Goal: Check status: Check status

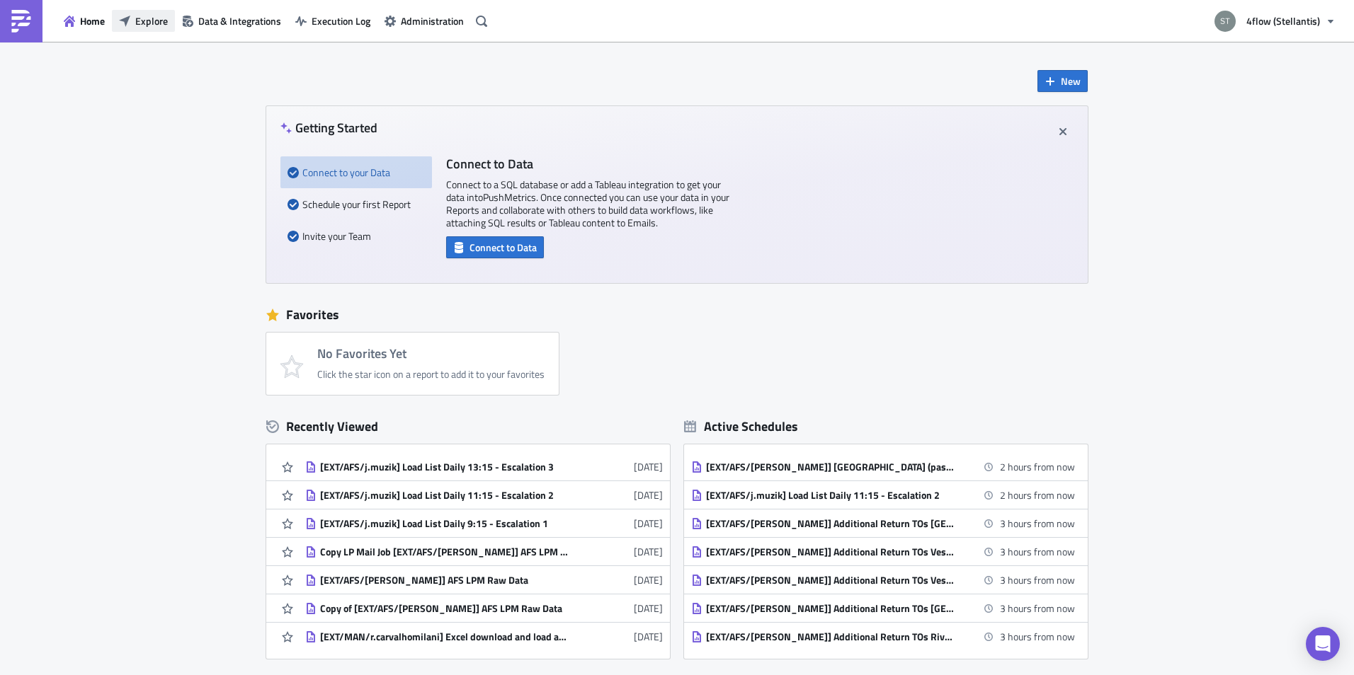
click at [147, 21] on span "Explore" at bounding box center [151, 20] width 33 height 15
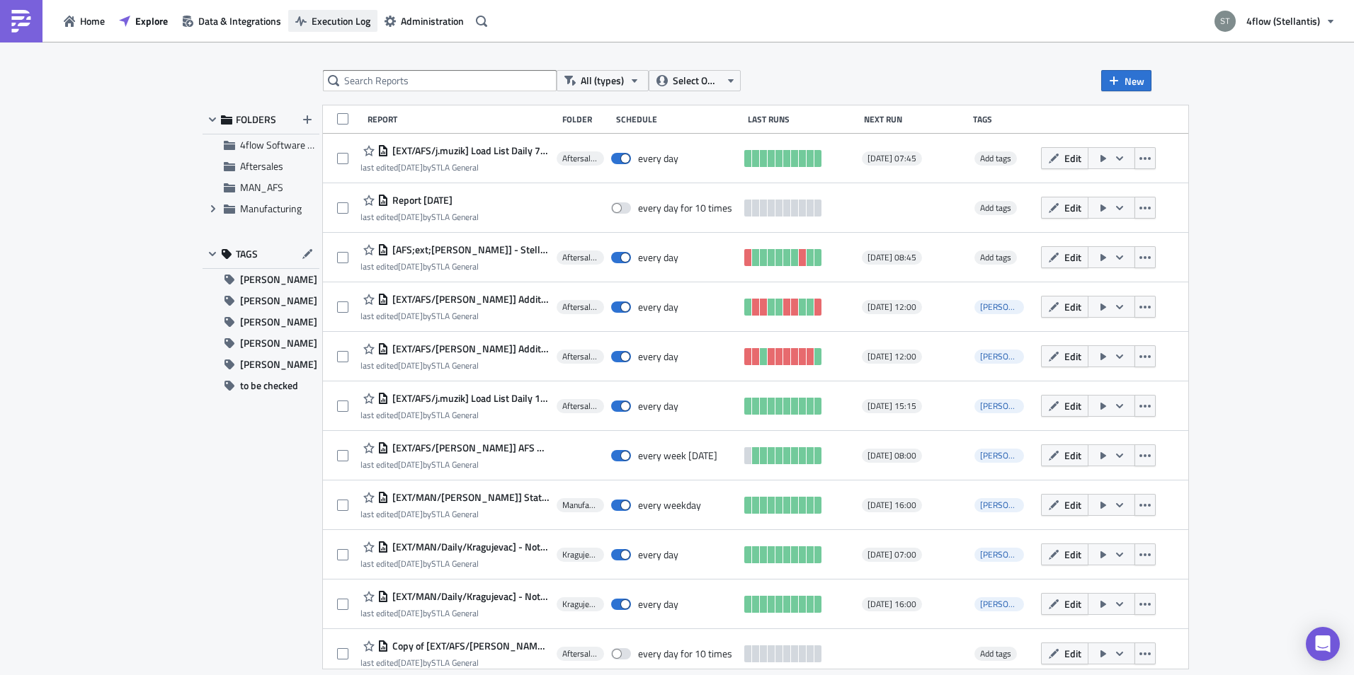
click at [336, 25] on span "Execution Log" at bounding box center [341, 20] width 59 height 15
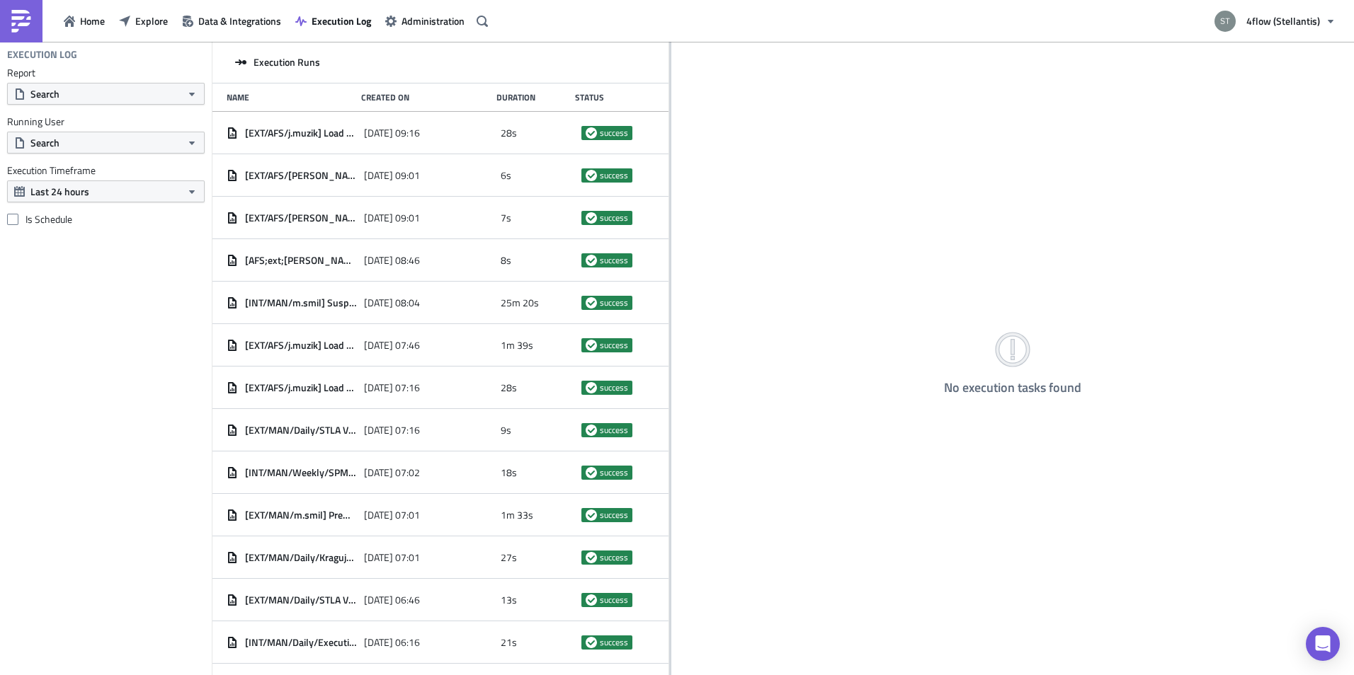
drag, startPoint x: 441, startPoint y: 156, endPoint x: 897, endPoint y: 170, distance: 456.2
click at [671, 170] on div at bounding box center [670, 360] width 2 height 636
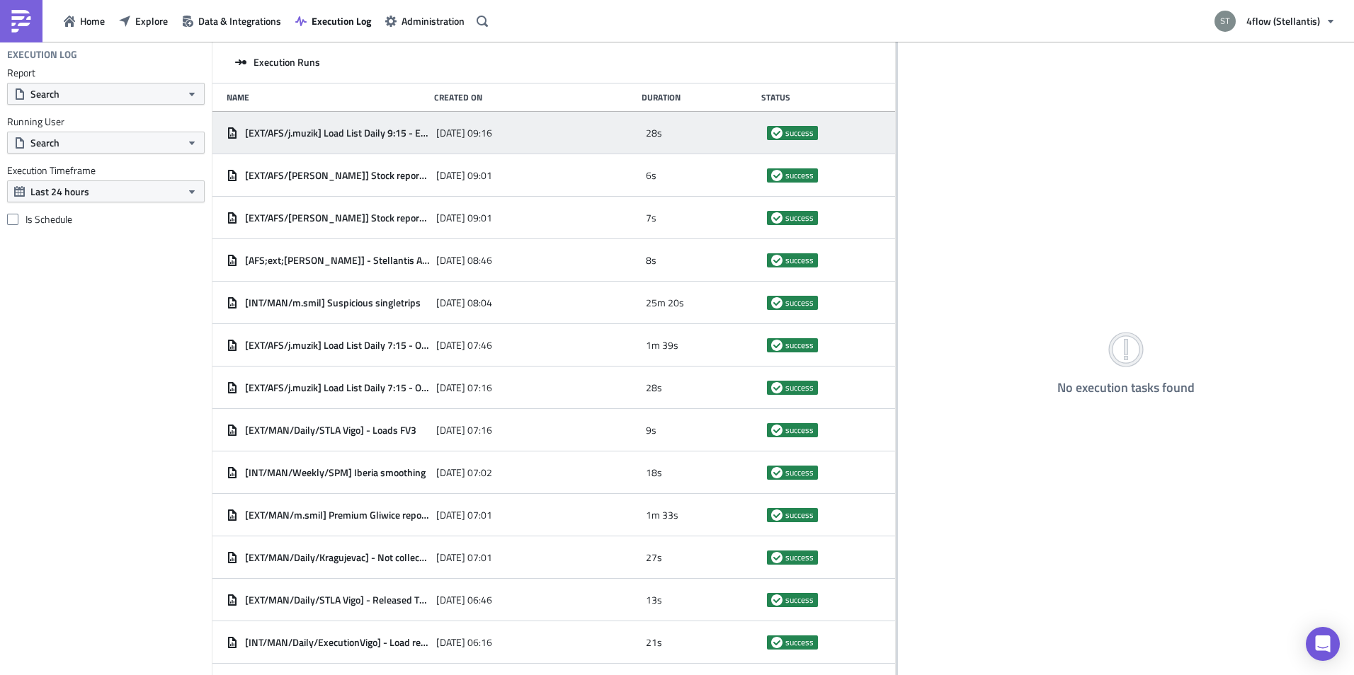
click at [436, 131] on span "[DATE] 09:16" at bounding box center [464, 133] width 56 height 13
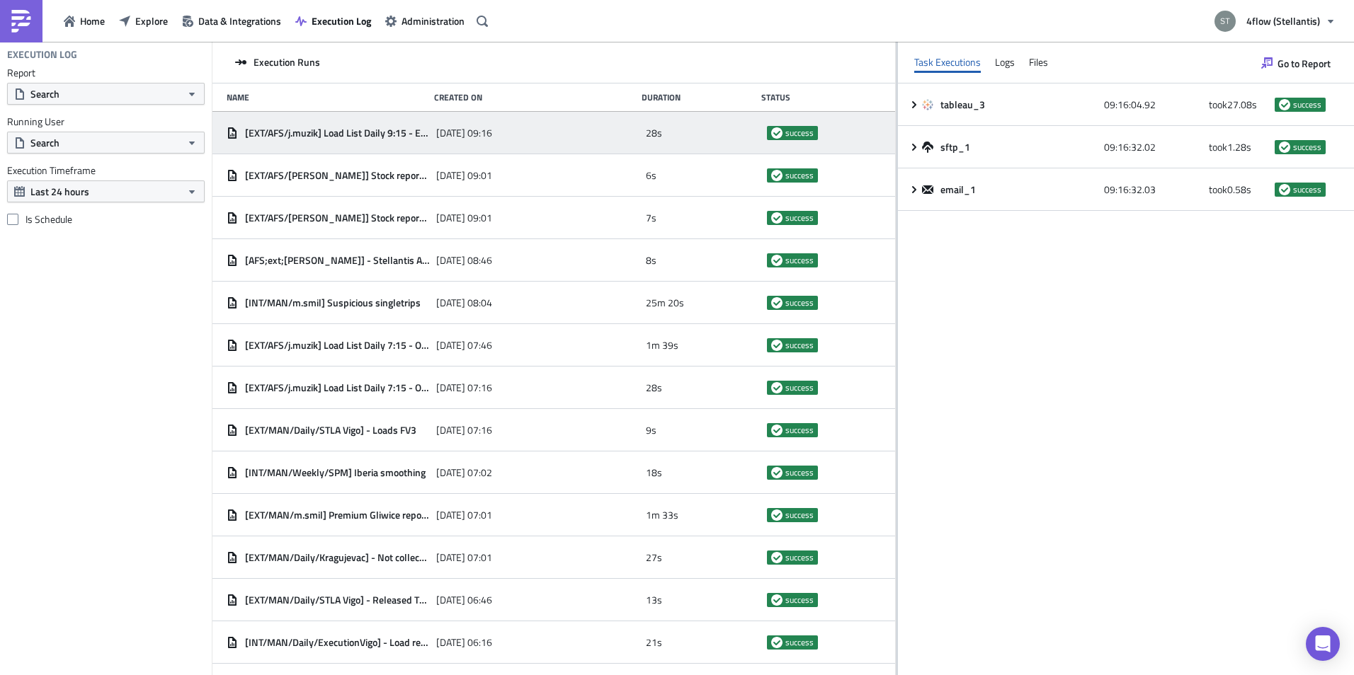
drag, startPoint x: 896, startPoint y: 286, endPoint x: 644, endPoint y: 292, distance: 252.8
click at [896, 292] on div at bounding box center [897, 360] width 2 height 636
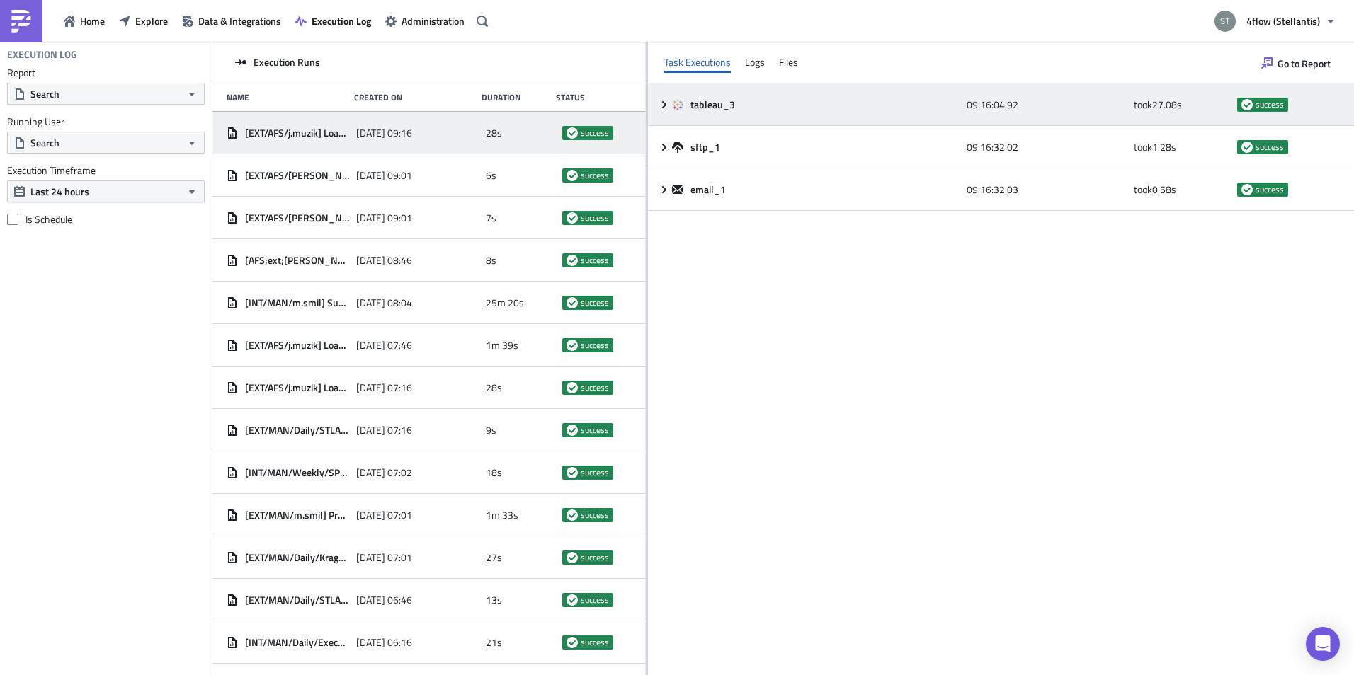
click at [943, 91] on div "tableau_3 09:16:04.92 took 27.08 s success" at bounding box center [1001, 105] width 706 height 42
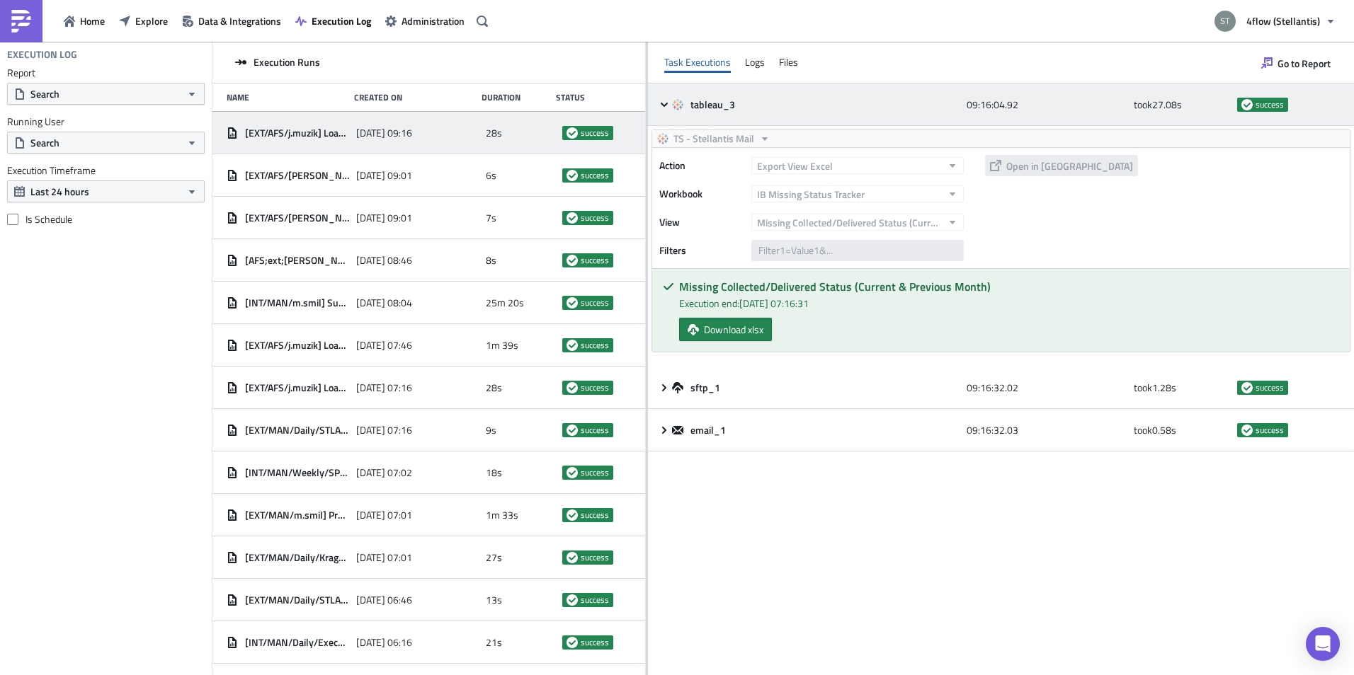
click at [759, 100] on div "tableau_3" at bounding box center [815, 104] width 287 height 13
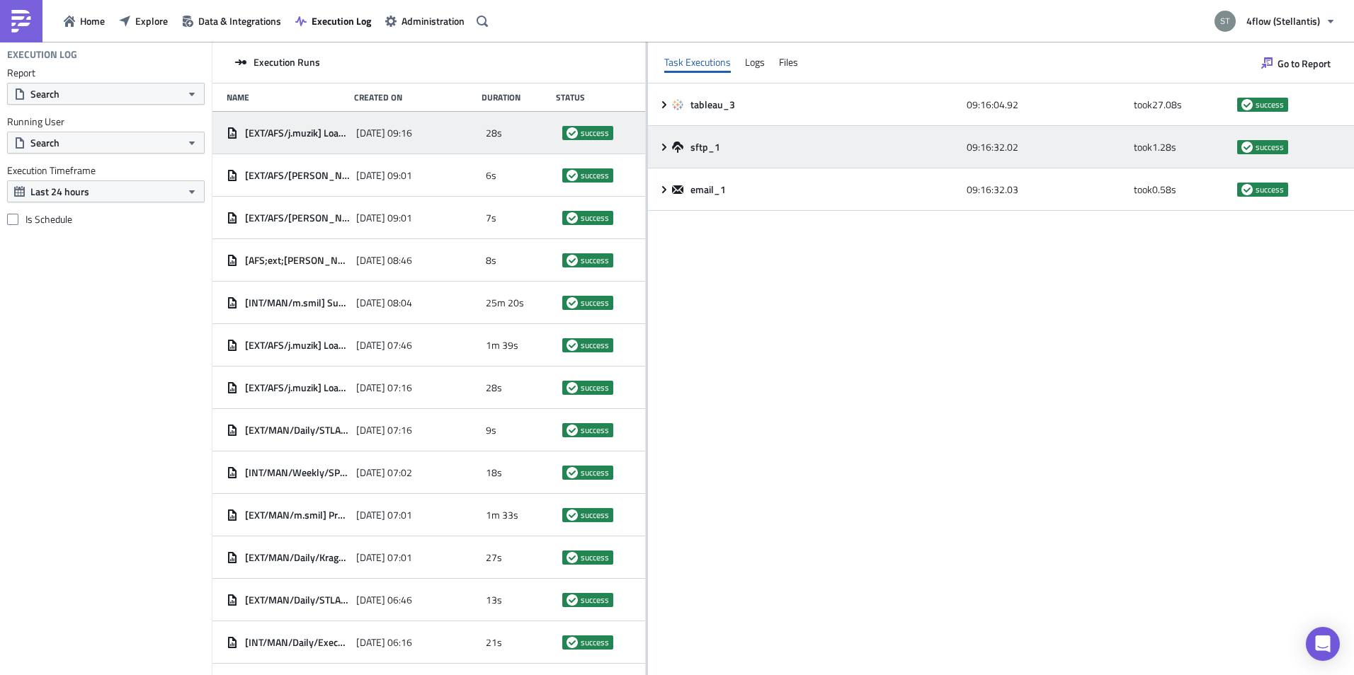
click at [862, 160] on div "sftp_1 09:16:32.02 took 1.28 s success" at bounding box center [1001, 147] width 706 height 42
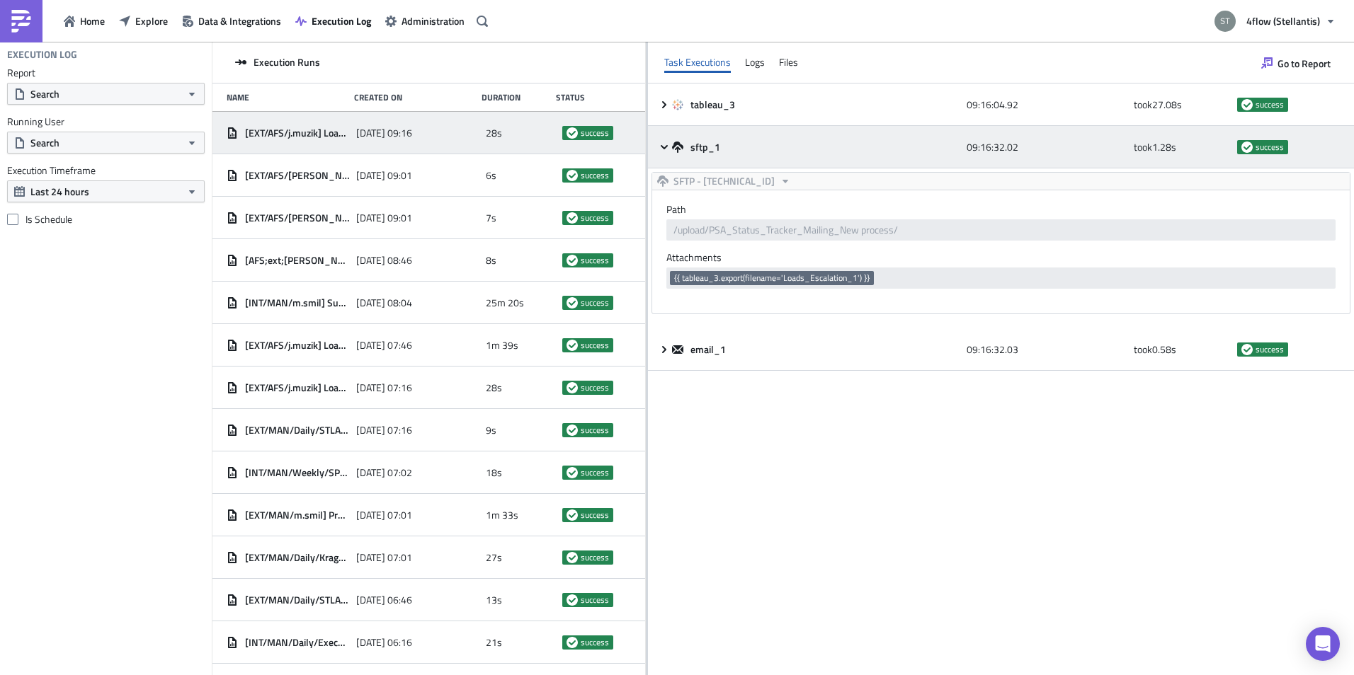
click at [853, 159] on div "sftp_1" at bounding box center [815, 147] width 287 height 25
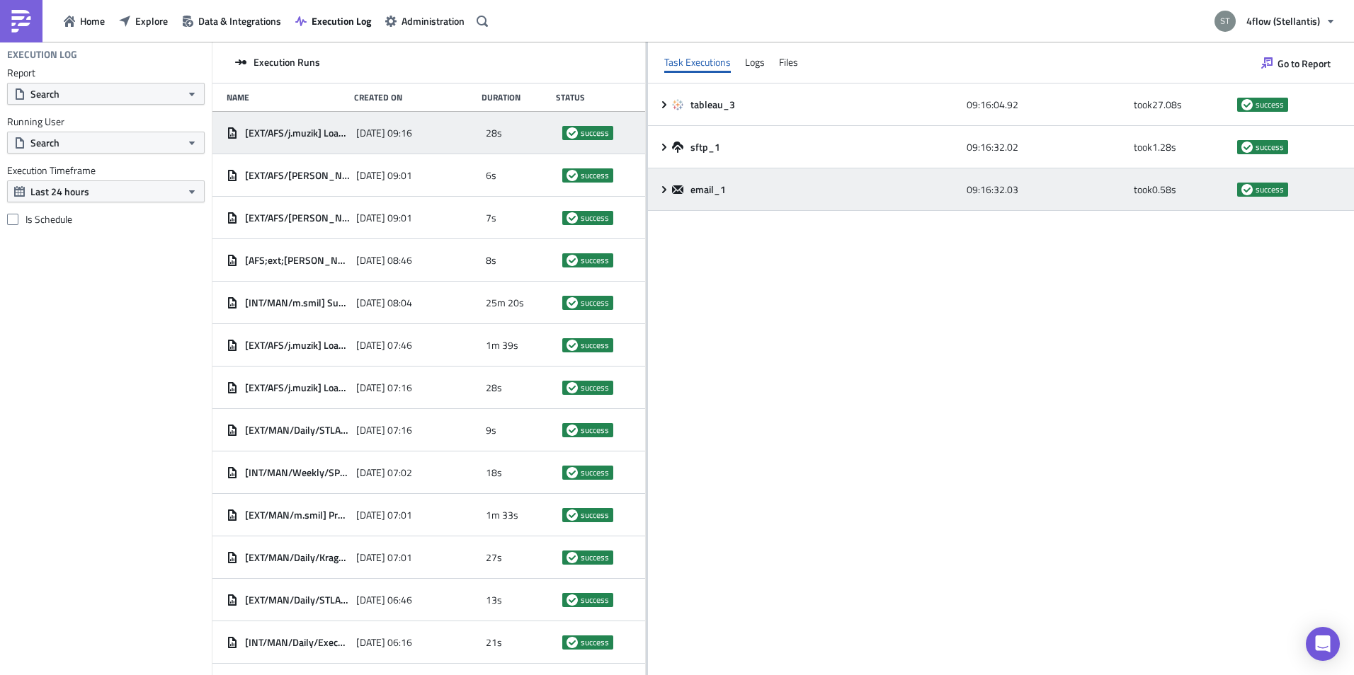
click at [791, 207] on div "email_1 09:16:32.03 took 0.58 s success" at bounding box center [1001, 190] width 706 height 42
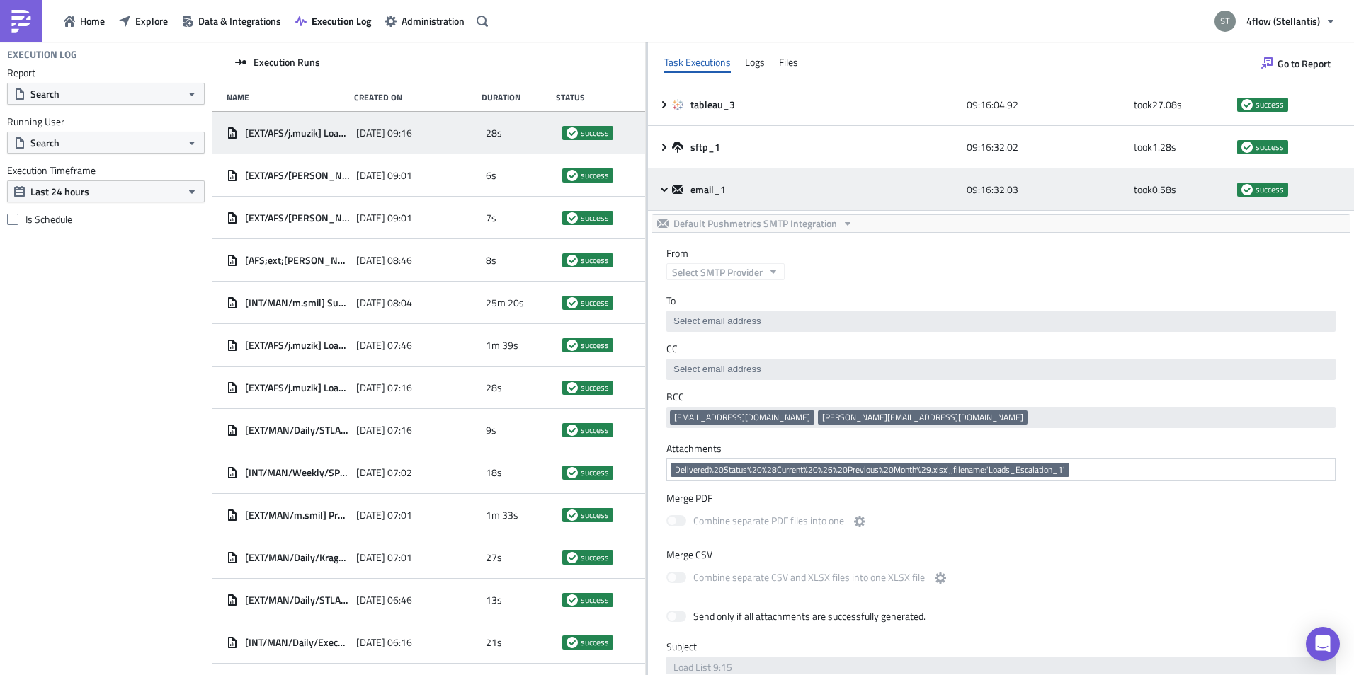
click at [744, 184] on div "email_1" at bounding box center [815, 189] width 287 height 13
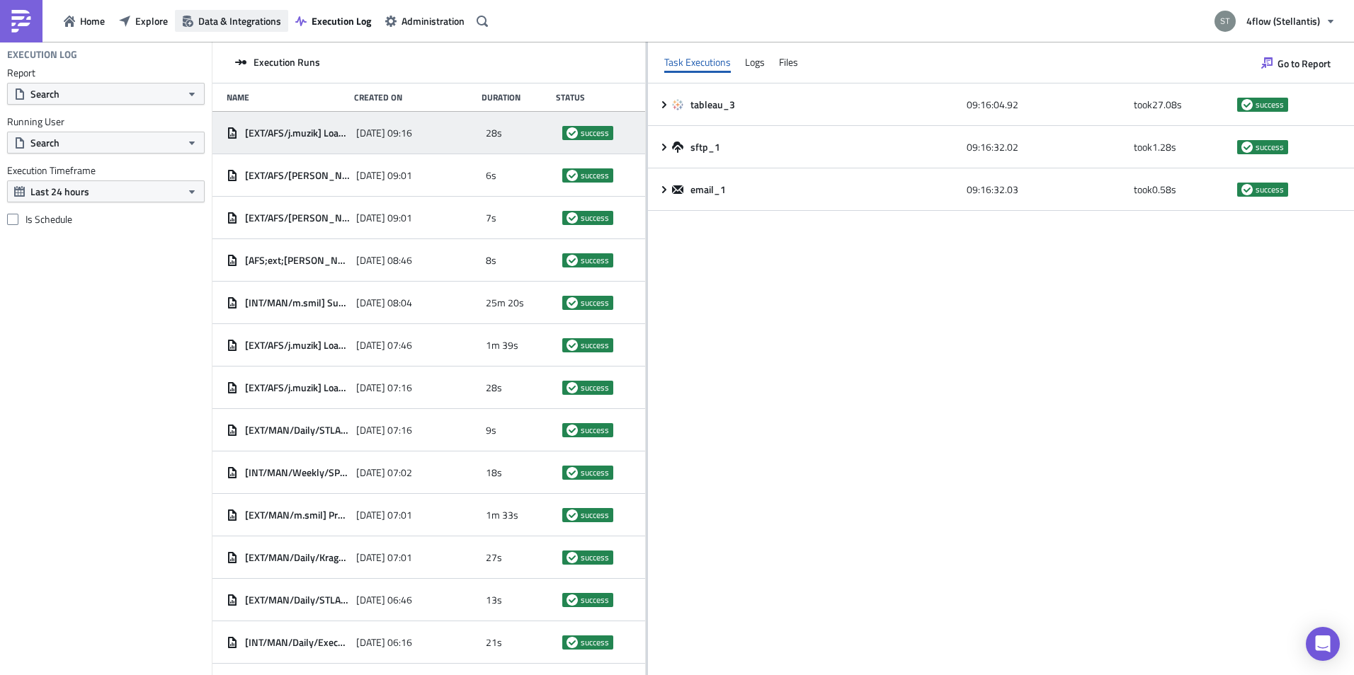
click at [219, 30] on button "Data & Integrations" at bounding box center [231, 21] width 113 height 22
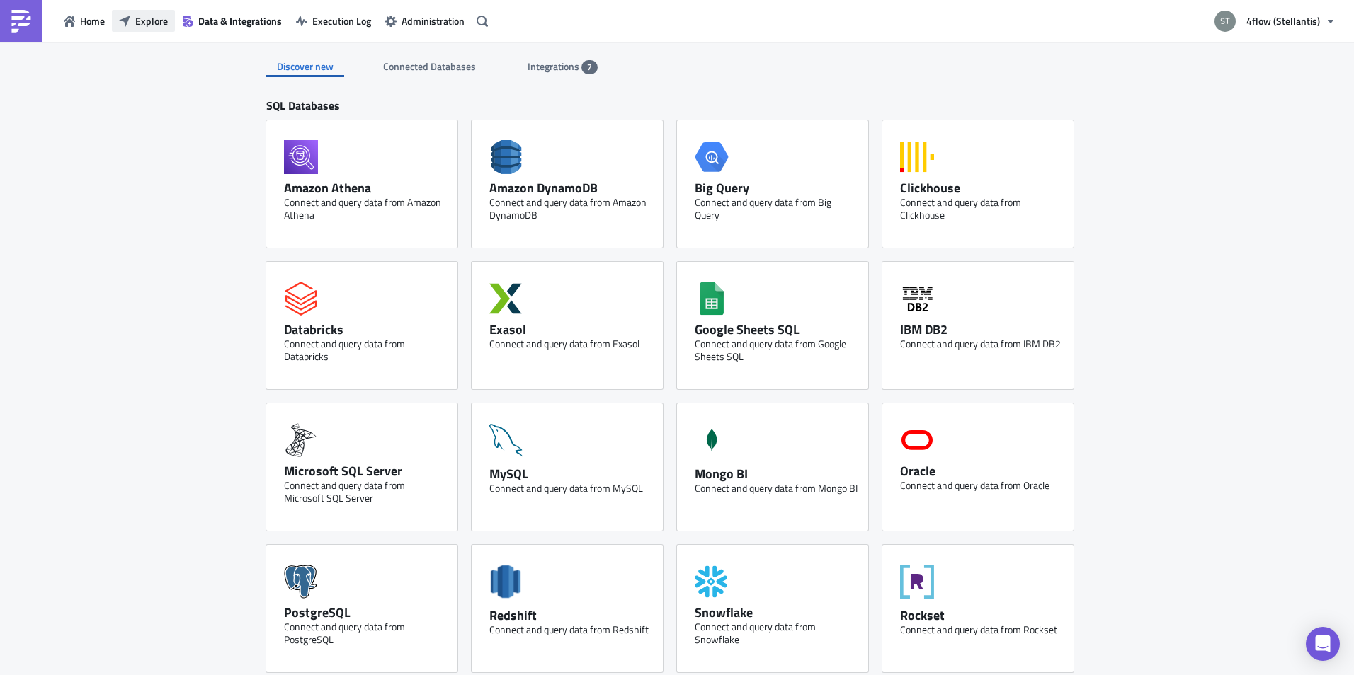
click at [122, 30] on button "Explore" at bounding box center [143, 21] width 63 height 22
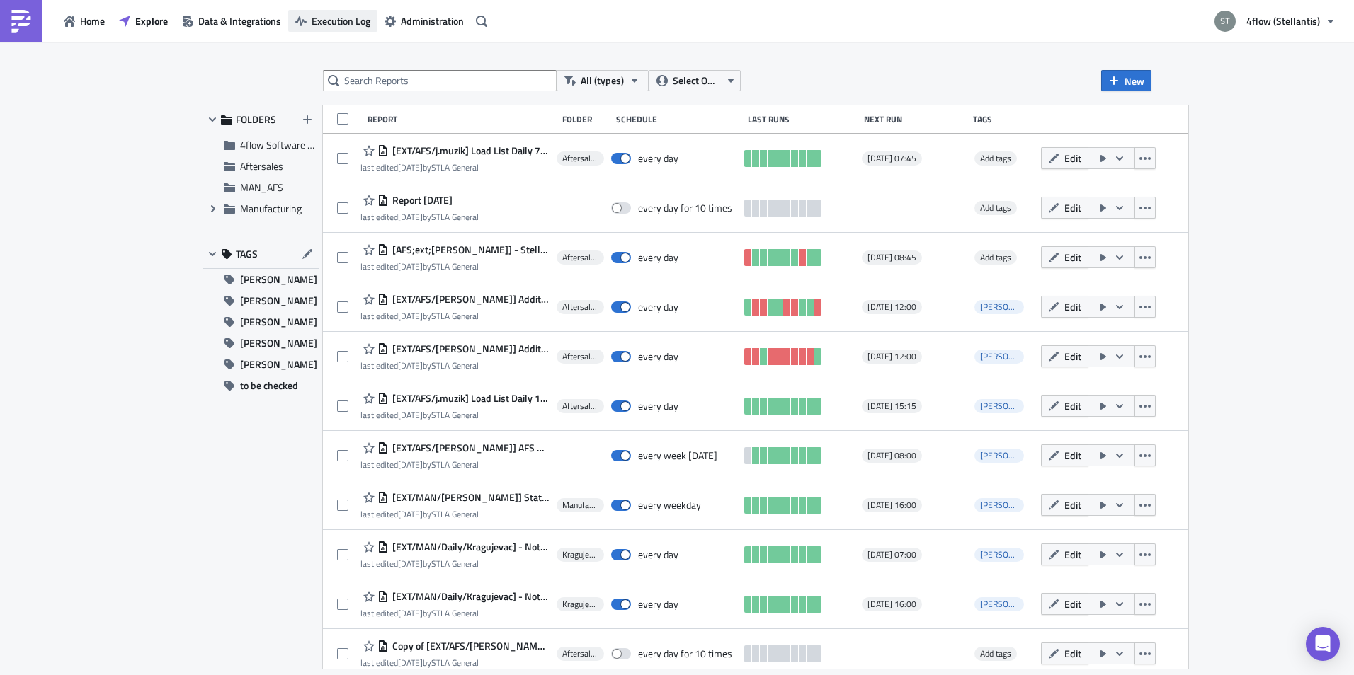
click at [315, 18] on span "Execution Log" at bounding box center [341, 20] width 59 height 15
